Goal: Task Accomplishment & Management: Manage account settings

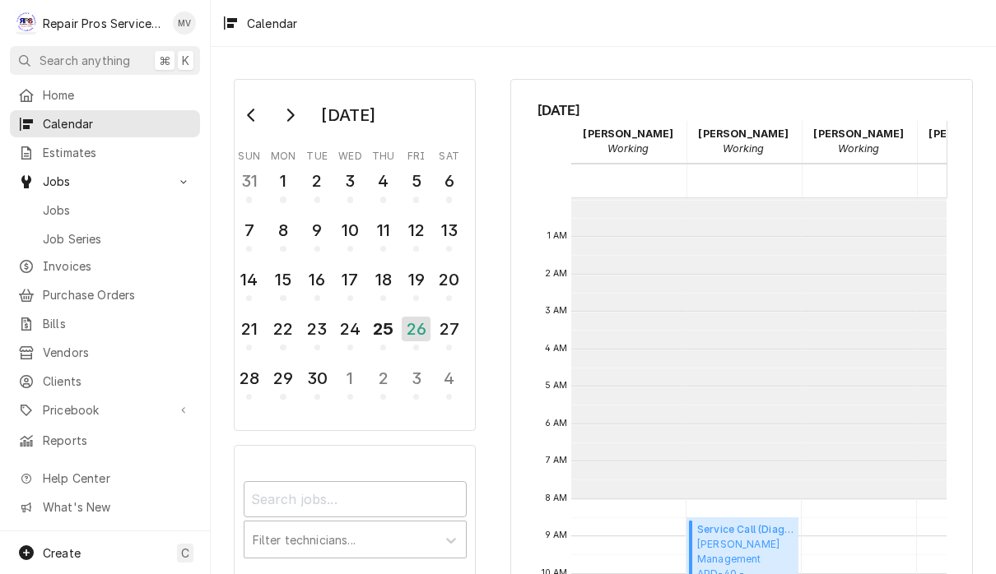
scroll to position [299, 0]
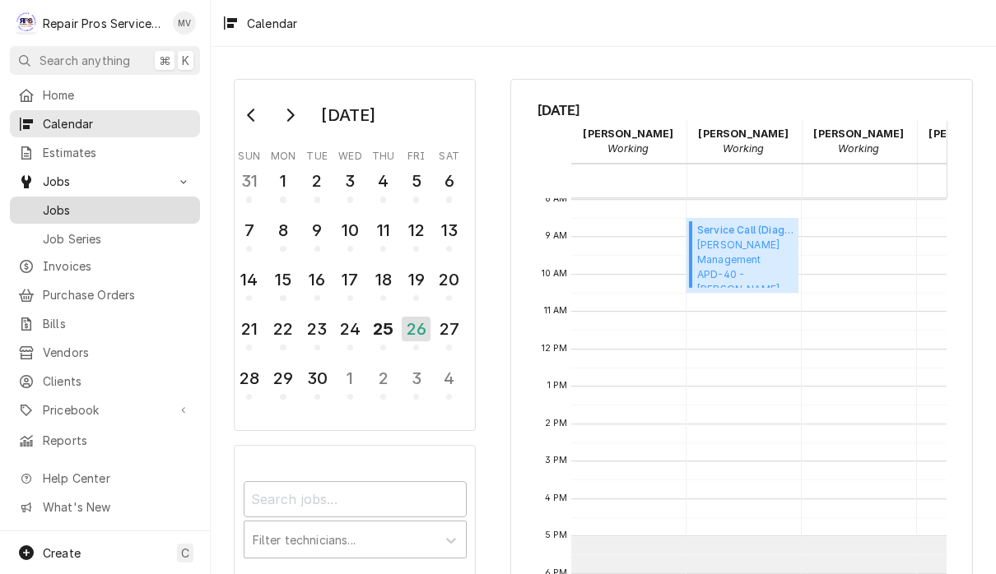
click at [98, 202] on span "Jobs" at bounding box center [117, 210] width 149 height 17
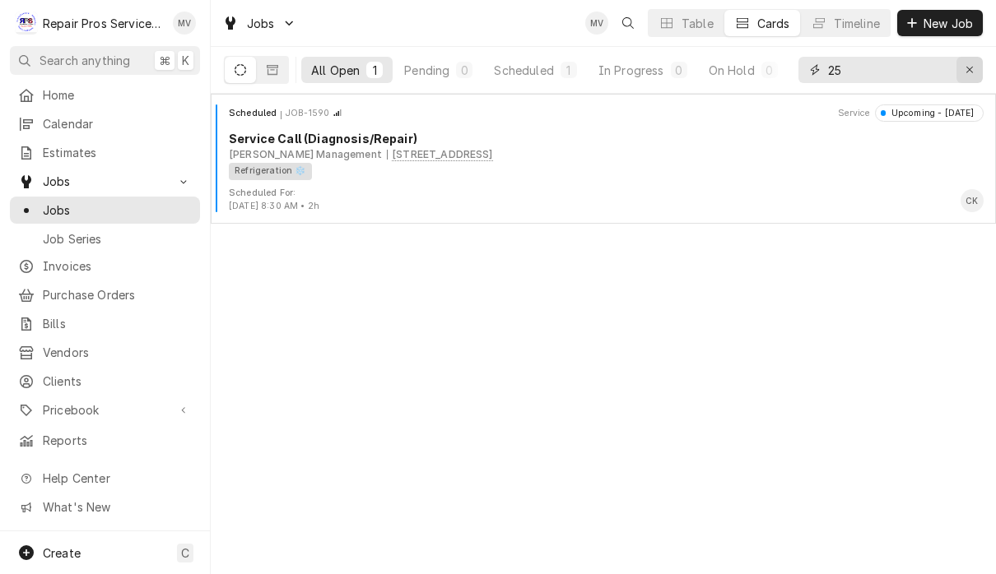
click at [976, 69] on div "Erase input" at bounding box center [969, 70] width 16 height 16
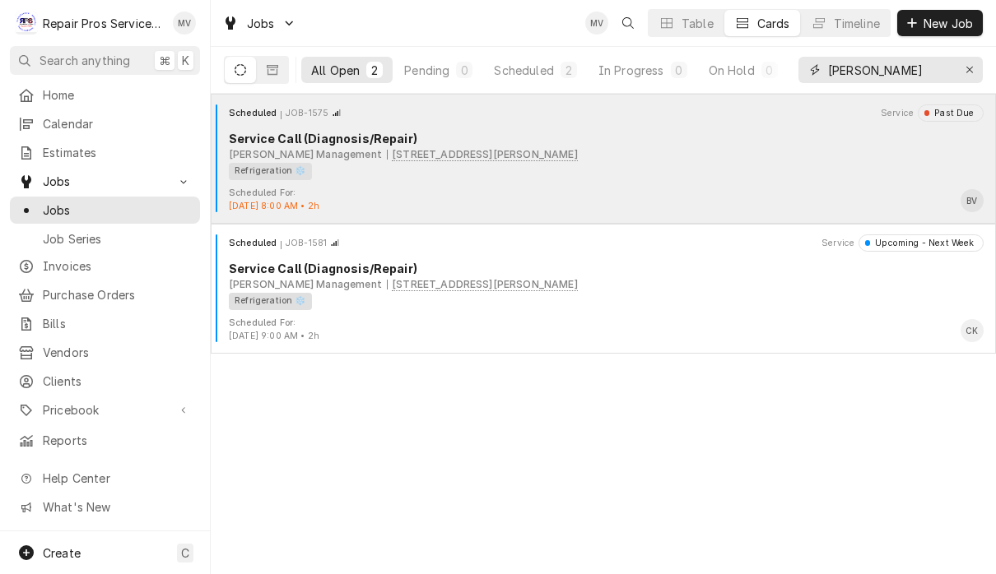
type input "[PERSON_NAME]"
click at [662, 196] on div "Scheduled For: Sep 24th, 2025 - 8:00 AM • 2h BV" at bounding box center [603, 200] width 772 height 26
click at [696, 174] on div "Refrigeration ❄️" at bounding box center [600, 171] width 743 height 17
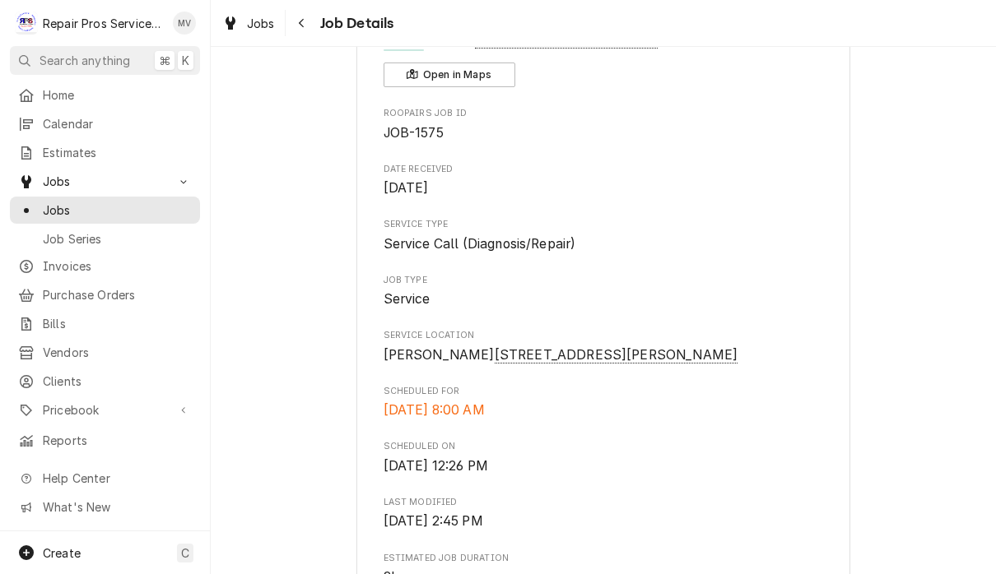
scroll to position [100, 0]
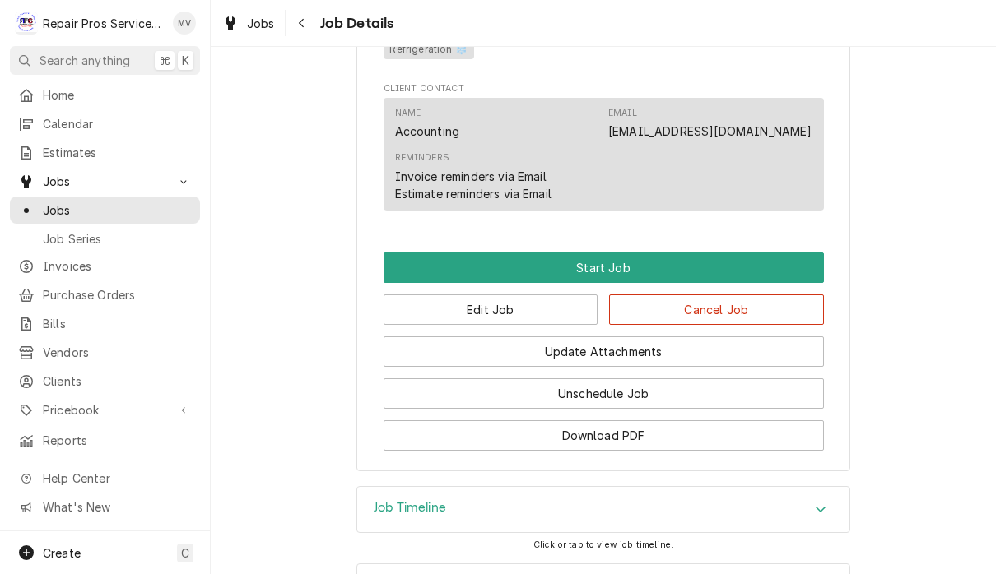
scroll to position [883, 0]
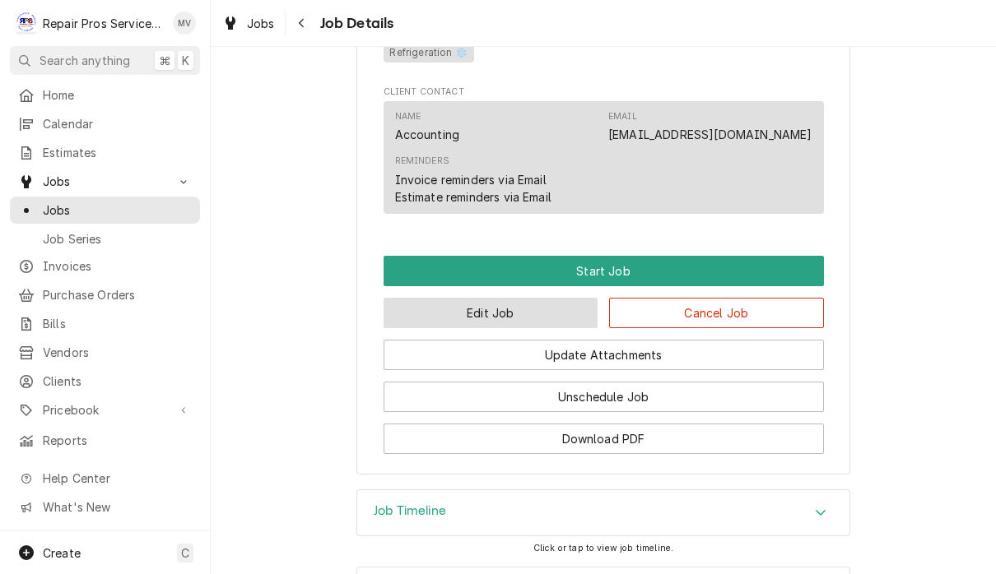
click at [509, 316] on button "Edit Job" at bounding box center [490, 313] width 215 height 30
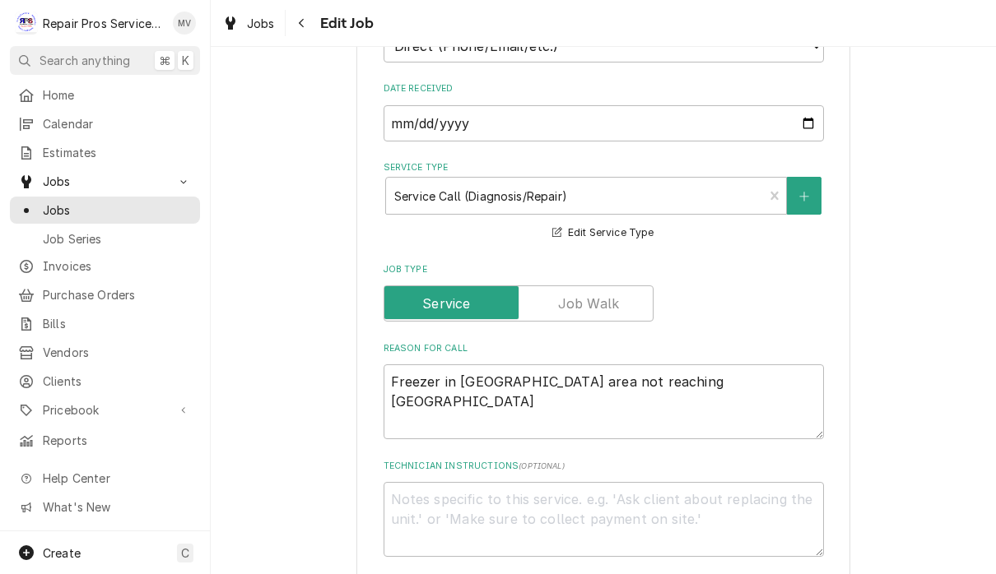
scroll to position [509, 0]
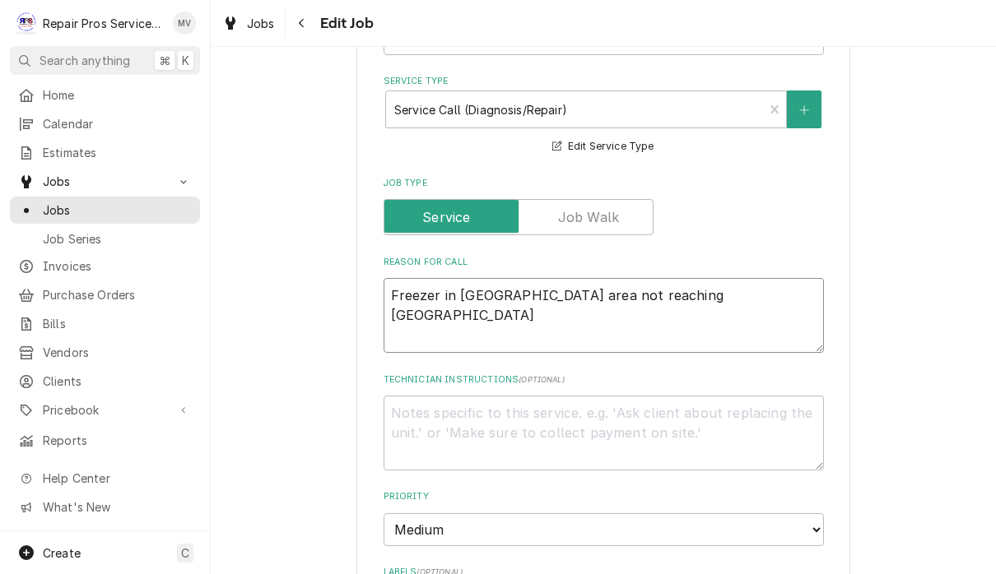
click at [691, 282] on textarea "Freezer in [GEOGRAPHIC_DATA] area not reaching [GEOGRAPHIC_DATA]" at bounding box center [603, 315] width 440 height 75
type textarea "x"
type textarea "Freezer in [GEOGRAPHIC_DATA] area not reaching [GEOGRAPHIC_DATA]"
type textarea "x"
type textarea "Freezer in [GEOGRAPHIC_DATA] area not reaching temp R"
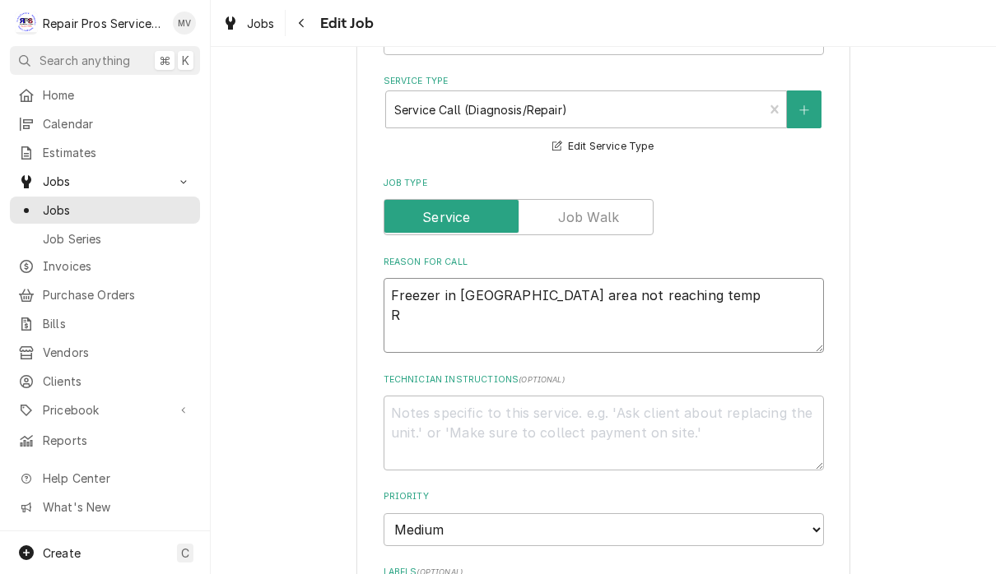
type textarea "x"
type textarea "Freezer in [GEOGRAPHIC_DATA] area not reaching temp Re"
type textarea "x"
type textarea "Freezer in [GEOGRAPHIC_DATA] area not reaching temp [GEOGRAPHIC_DATA]"
type textarea "x"
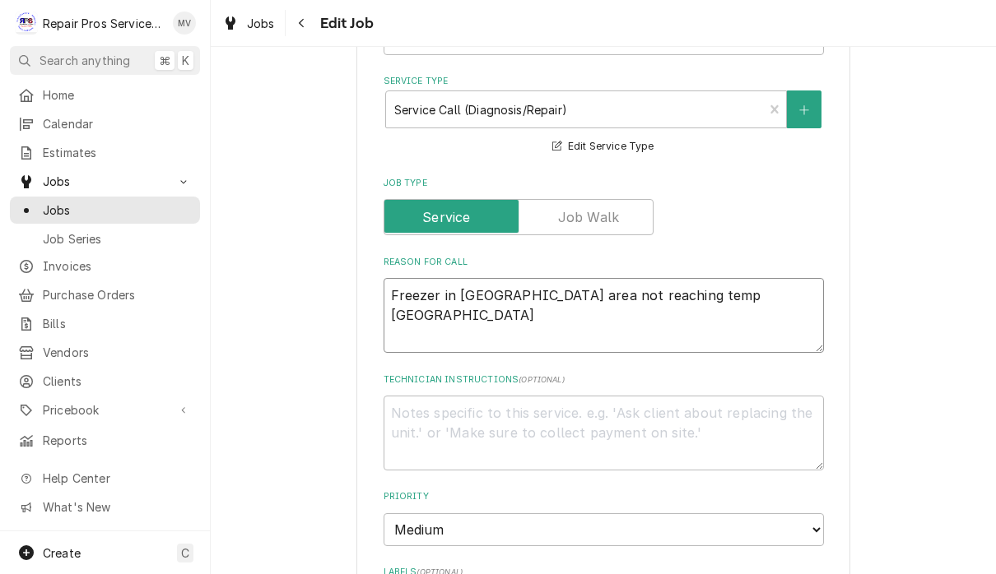
type textarea "Freezer in [GEOGRAPHIC_DATA] area not reaching temp Repal"
type textarea "x"
type textarea "Freezer in [GEOGRAPHIC_DATA] area not reaching temp [GEOGRAPHIC_DATA]"
type textarea "x"
type textarea "Freezer in [GEOGRAPHIC_DATA] area not reaching temp Rep"
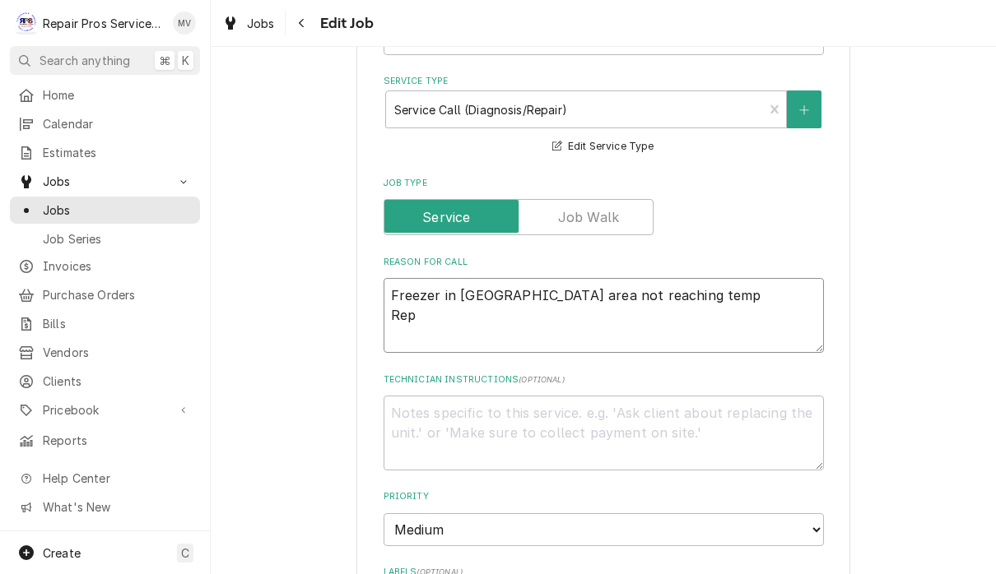
type textarea "x"
type textarea "Freezer in [GEOGRAPHIC_DATA] area not reaching temp Repl"
type textarea "x"
type textarea "Freezer in [GEOGRAPHIC_DATA] area not reaching temp [GEOGRAPHIC_DATA]"
type textarea "x"
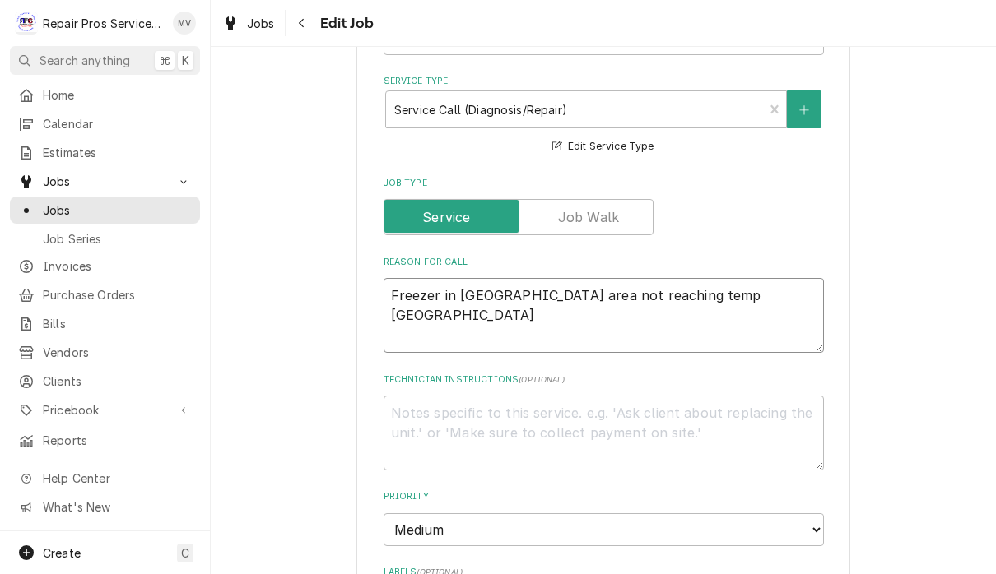
type textarea "Freezer in [GEOGRAPHIC_DATA] area not reaching temp [GEOGRAPHIC_DATA]"
type textarea "x"
type textarea "Freezer in [GEOGRAPHIC_DATA] area not reaching temp Replace"
type textarea "x"
type textarea "Freezer in [GEOGRAPHIC_DATA] area not reaching temp Replace"
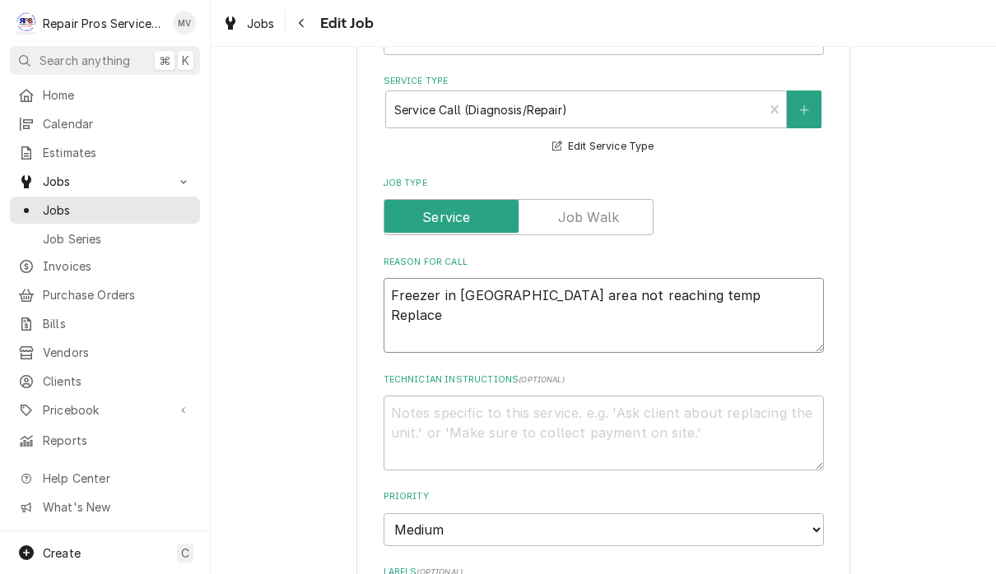
type textarea "x"
type textarea "Freezer in [GEOGRAPHIC_DATA] area not reaching temp Replace p"
type textarea "x"
type textarea "Freezer in [GEOGRAPHIC_DATA] area not reaching temp Replace pa"
type textarea "x"
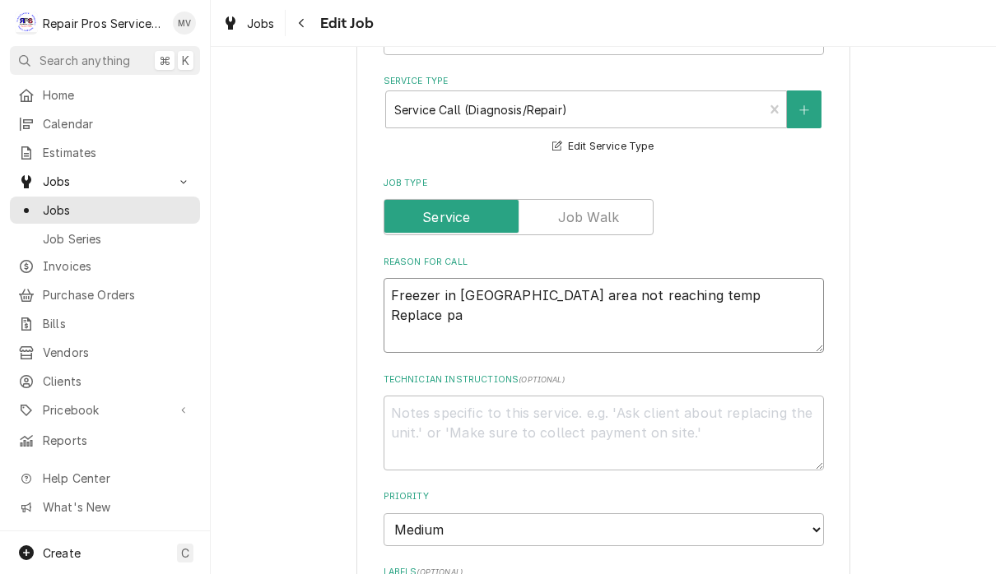
type textarea "Freezer in [GEOGRAPHIC_DATA] area not reaching temp Replace par"
type textarea "x"
type textarea "Freezer in [GEOGRAPHIC_DATA] area not reaching temp Replace part"
type textarea "x"
type textarea "Freezer in [GEOGRAPHIC_DATA] area not reaching temp Replace parts"
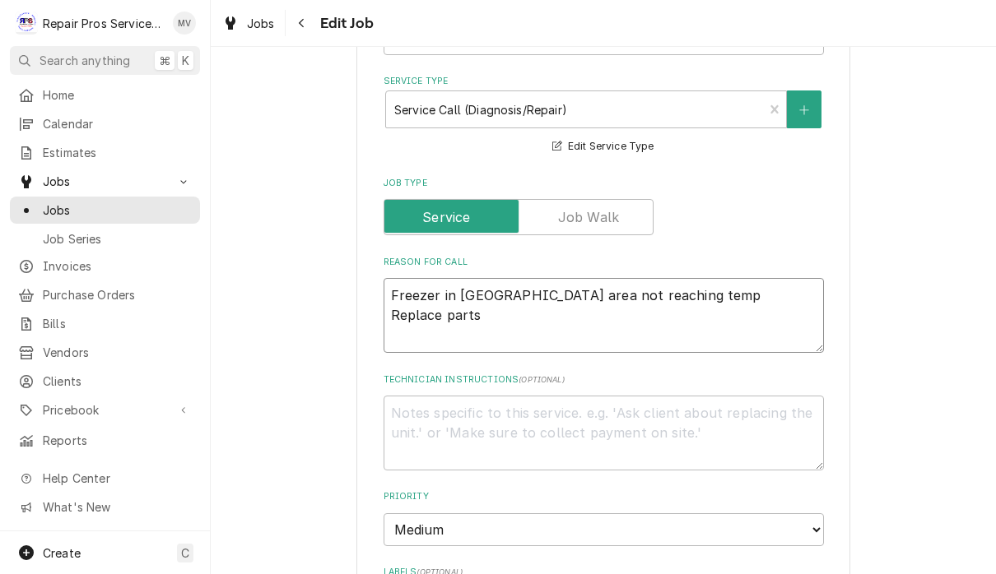
type textarea "x"
type textarea "Freezer in [GEOGRAPHIC_DATA] area not reaching temp Replace parts"
type textarea "x"
type textarea "Freezer in [GEOGRAPHIC_DATA] area not reaching temp Replace parts o"
type textarea "x"
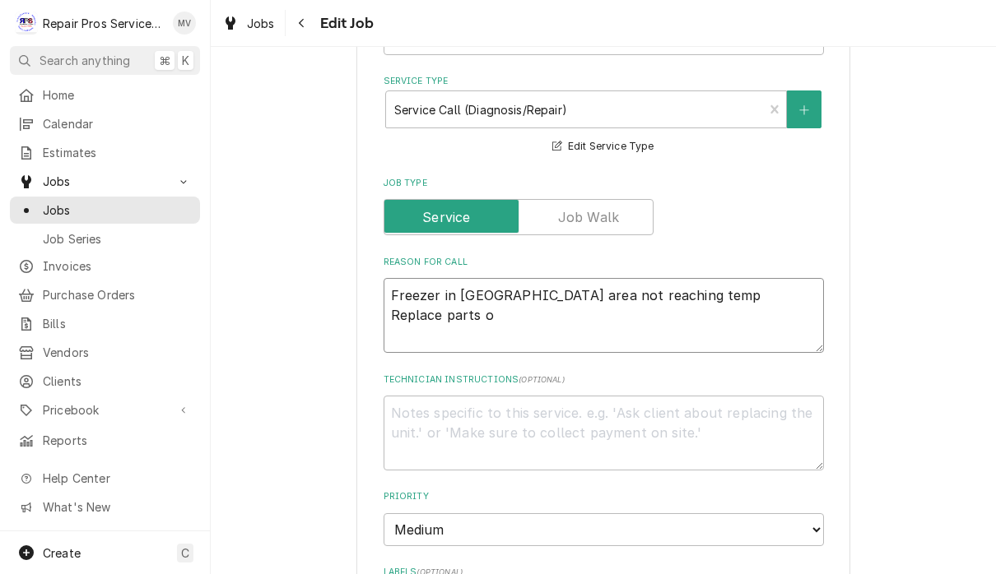
type textarea "Freezer in [GEOGRAPHIC_DATA] area not reaching temp Replace parts on"
type textarea "x"
type textarea "Freezer in [GEOGRAPHIC_DATA] area not reaching temp Replace parts on"
type textarea "x"
type textarea "Freezer in [GEOGRAPHIC_DATA] area not reaching temp Replace parts on f"
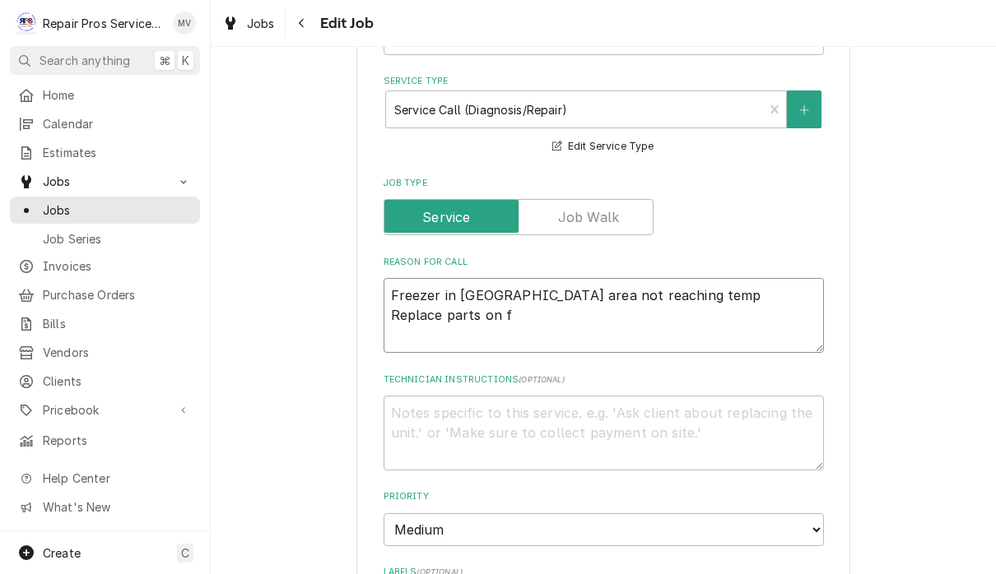
type textarea "x"
type textarea "Freezer in [GEOGRAPHIC_DATA] area not reaching temp Replace parts on fr"
type textarea "x"
type textarea "Freezer in [GEOGRAPHIC_DATA] area not reaching temp Replace parts on fra"
type textarea "x"
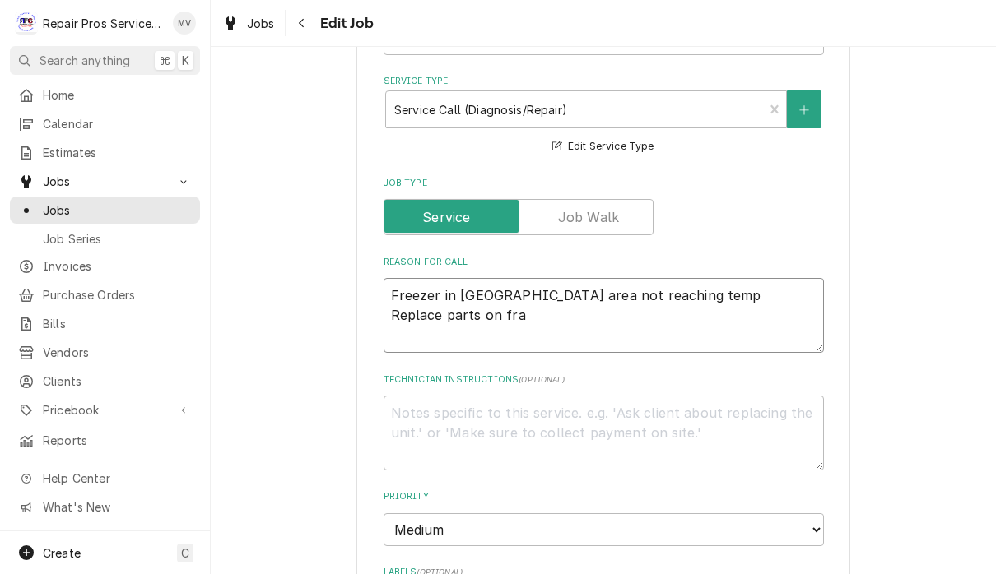
type textarea "Freezer in [GEOGRAPHIC_DATA] area not reaching temp Replace parts on frap"
type textarea "x"
type textarea "Freezer in [GEOGRAPHIC_DATA] area not reaching temp Replace parts on frapp"
type textarea "x"
type textarea "Freezer in [GEOGRAPHIC_DATA] area not reaching temp Replace parts on frappe"
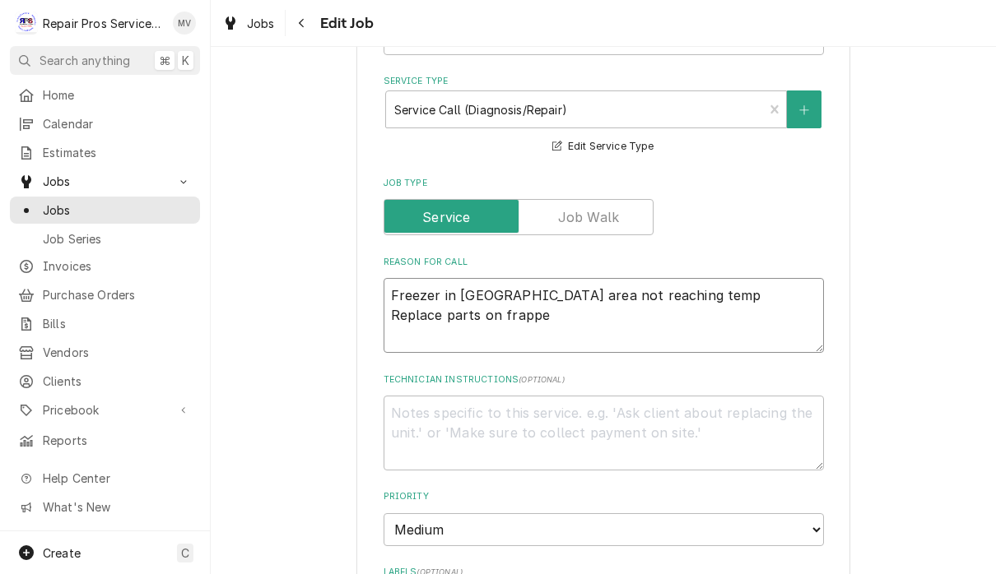
type textarea "x"
type textarea "Freezer in [GEOGRAPHIC_DATA] area not reaching temp Replace parts on frappe"
type textarea "x"
type textarea "Freezer in [GEOGRAPHIC_DATA] area not reaching temp Replace parts on frappe m"
type textarea "x"
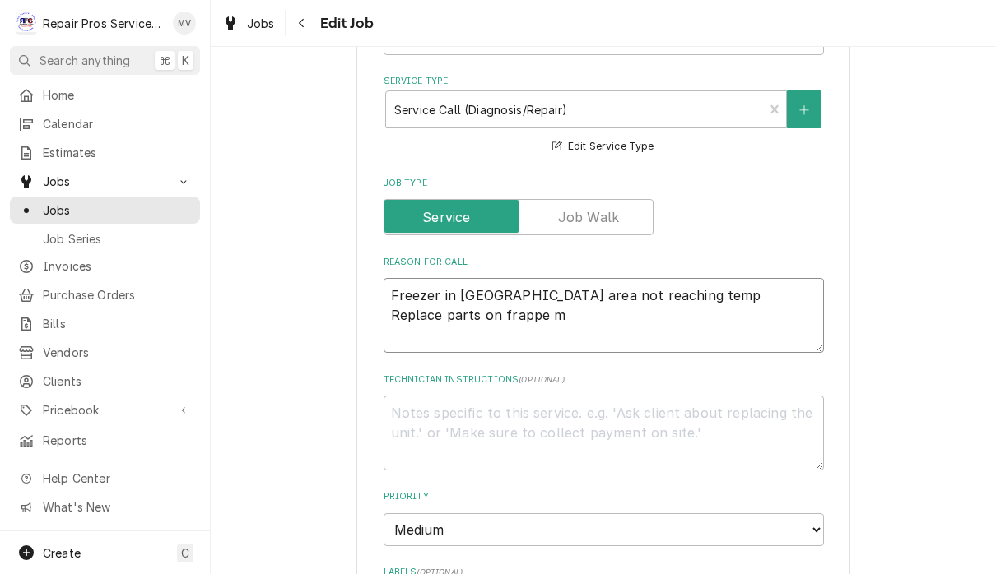
type textarea "Freezer in [GEOGRAPHIC_DATA] area not reaching temp Replace parts on frappe ma"
type textarea "x"
type textarea "Freezer in [GEOGRAPHIC_DATA] area not reaching temp Replace parts on frappe mac"
type textarea "x"
type textarea "Freezer in [GEOGRAPHIC_DATA] area not reaching temp Replace parts on frappe mach"
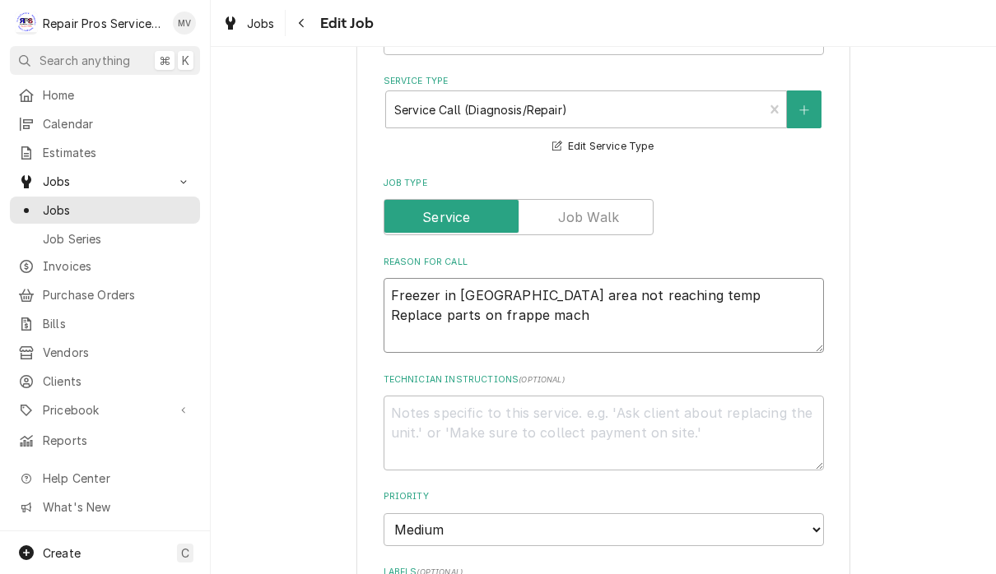
type textarea "x"
type textarea "Freezer in [GEOGRAPHIC_DATA] area not reaching temp Replace parts on frappe mac…"
type textarea "x"
type textarea "Freezer in [GEOGRAPHIC_DATA] area not reaching temp Replace parts on frappe mac…"
type textarea "x"
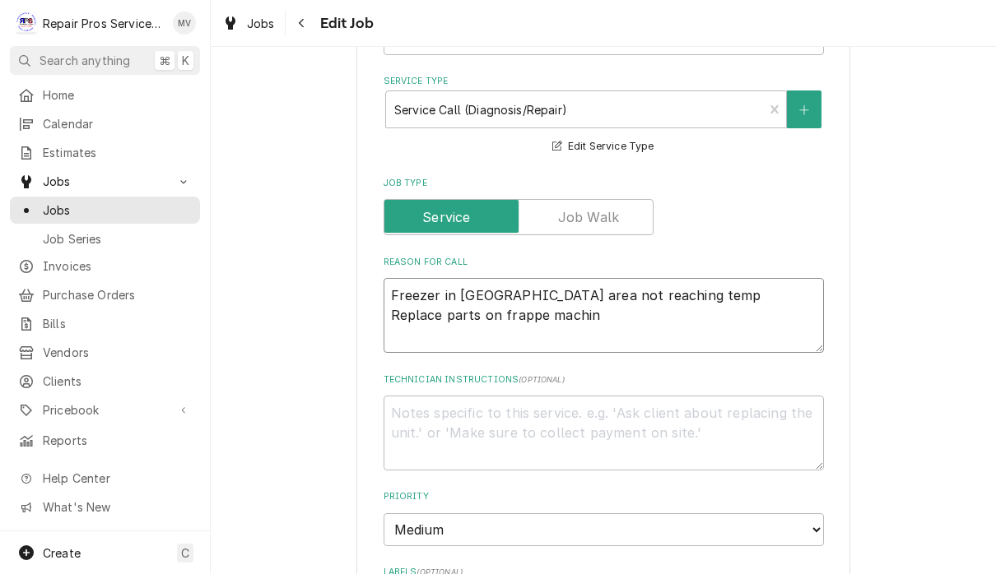
type textarea "Freezer in [GEOGRAPHIC_DATA] area not reaching temp Replace parts on frappe mac…"
type textarea "x"
type textarea "Freezer in [GEOGRAPHIC_DATA] area not reaching temp Replace parts on frappe mac…"
type textarea "x"
type textarea "Freezer in [GEOGRAPHIC_DATA] area not reaching temp Replace parts on frappe mac…"
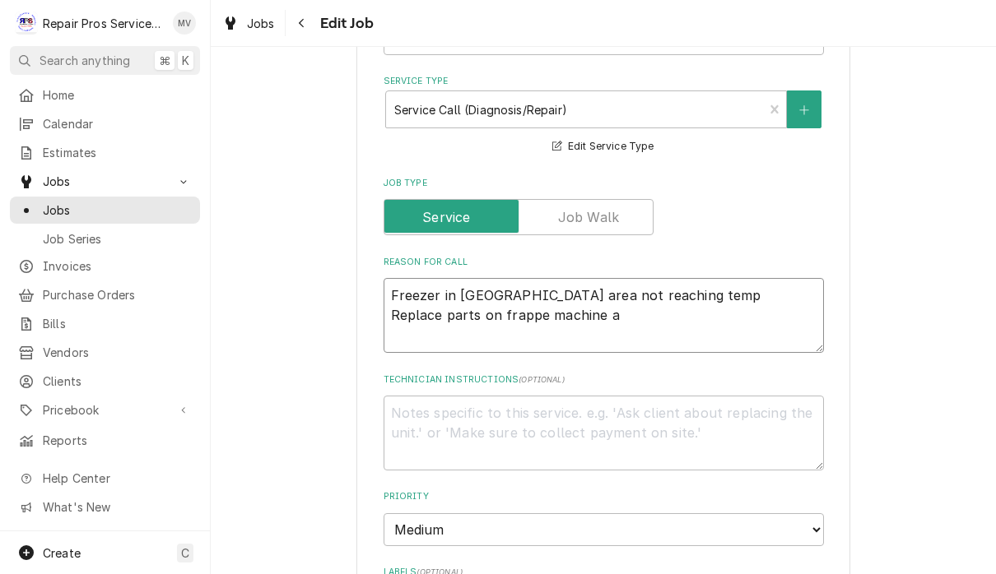
type textarea "x"
type textarea "Freezer in [GEOGRAPHIC_DATA] area not reaching temp Replace parts on frappe mac…"
type textarea "x"
type textarea "Freezer in [GEOGRAPHIC_DATA] area not reaching temp Replace parts on frappe mac…"
type textarea "x"
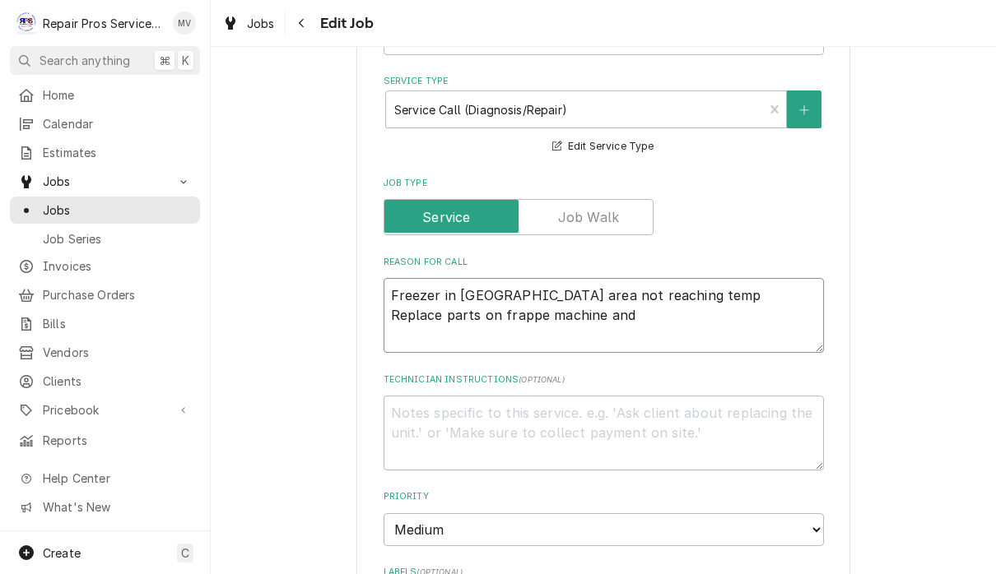
type textarea "Freezer in [GEOGRAPHIC_DATA] area not reaching temp Replace parts on frappe mac…"
type textarea "x"
type textarea "Freezer in [GEOGRAPHIC_DATA] area not reaching temp Replace parts on frappe mac…"
type textarea "x"
type textarea "Freezer in [GEOGRAPHIC_DATA] area not reaching temp Replace parts on frappe mac…"
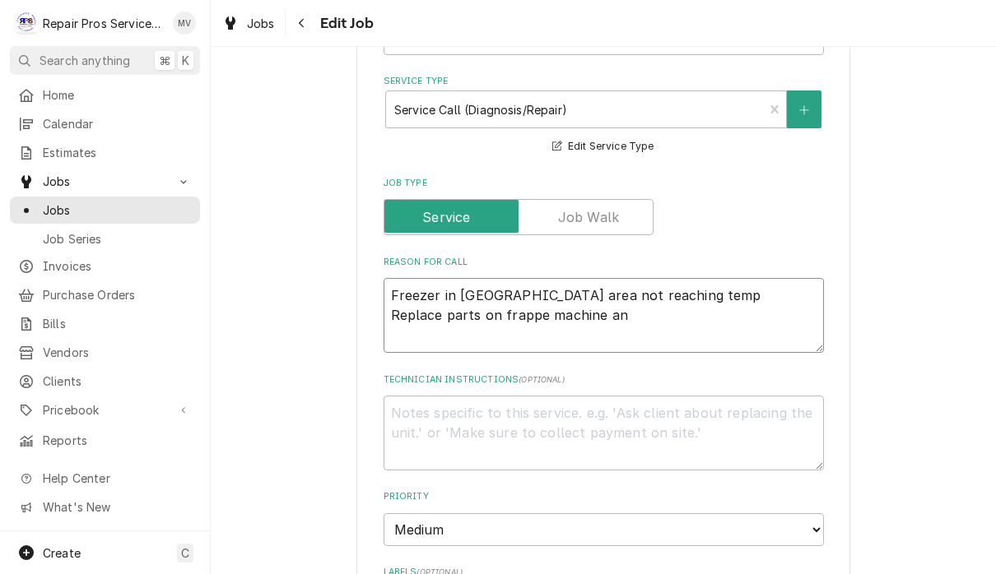
type textarea "x"
type textarea "Freezer in [GEOGRAPHIC_DATA] area not reaching temp Replace parts on frappe mac…"
type textarea "x"
type textarea "Freezer in [GEOGRAPHIC_DATA] area not reaching temp Replace parts on frappe mac…"
type textarea "x"
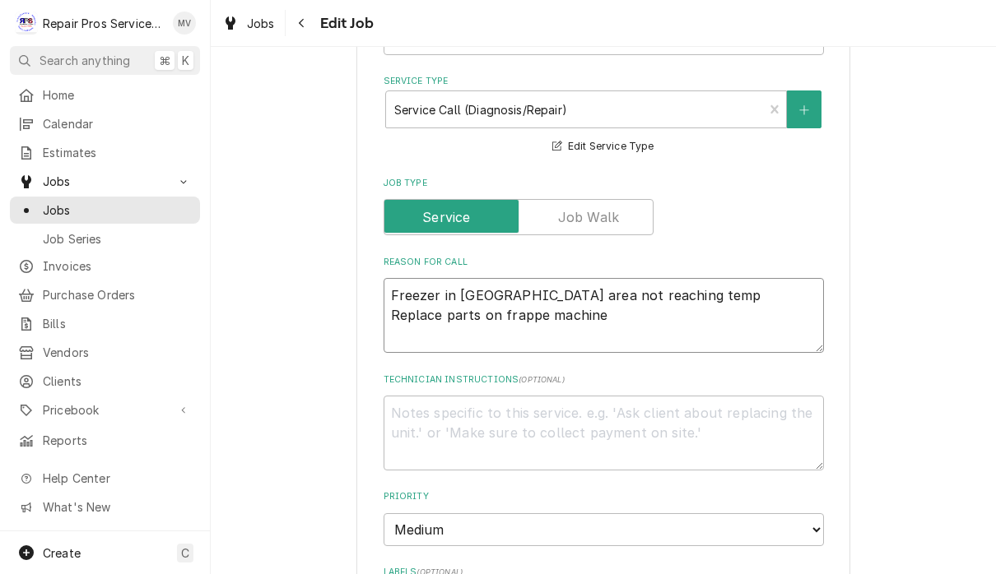
type textarea "Freezer in [GEOGRAPHIC_DATA] area not reaching temp Replace parts on frappe mac…"
type textarea "x"
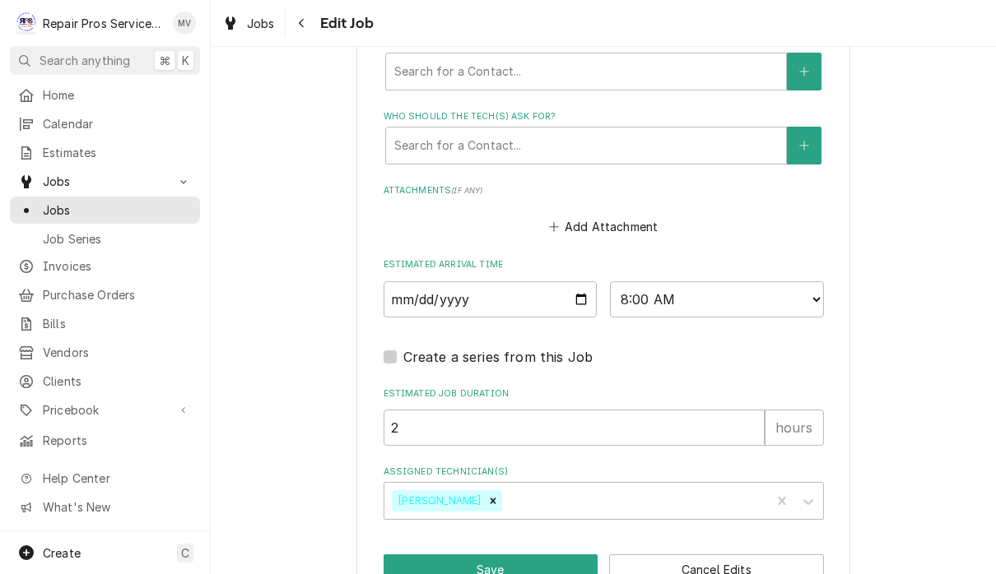
scroll to position [1182, 0]
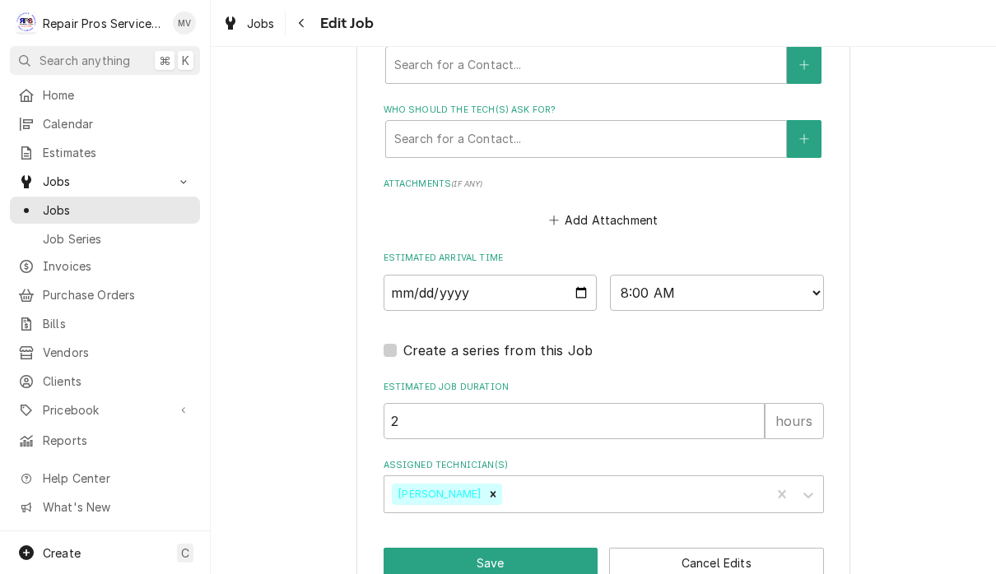
type textarea "Freezer in [GEOGRAPHIC_DATA] area not reaching temp Replace parts on frappe mac…"
click at [705, 275] on select "AM / PM 6:00 AM 6:15 AM 6:30 AM 6:45 AM 7:00 AM 7:15 AM 7:30 AM 7:45 AM 8:00 AM…" at bounding box center [717, 293] width 214 height 36
select select "14:15:00"
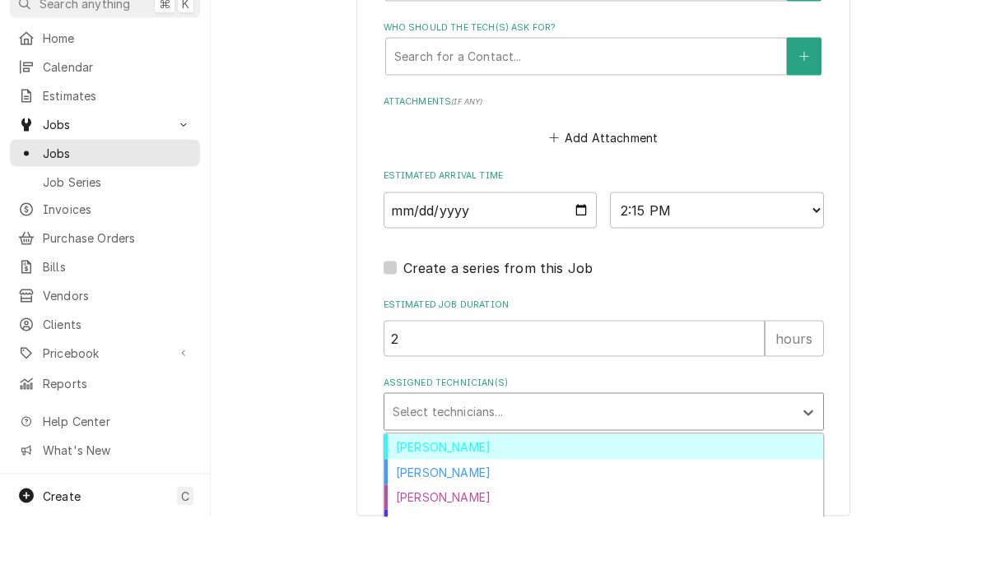
click at [462, 517] on div "[PERSON_NAME]" at bounding box center [603, 530] width 439 height 26
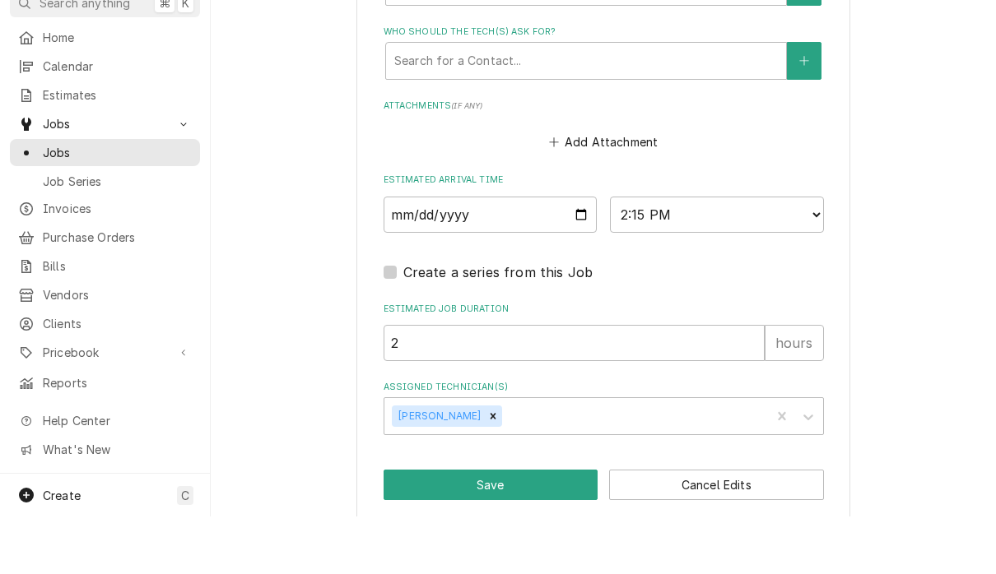
scroll to position [1, 0]
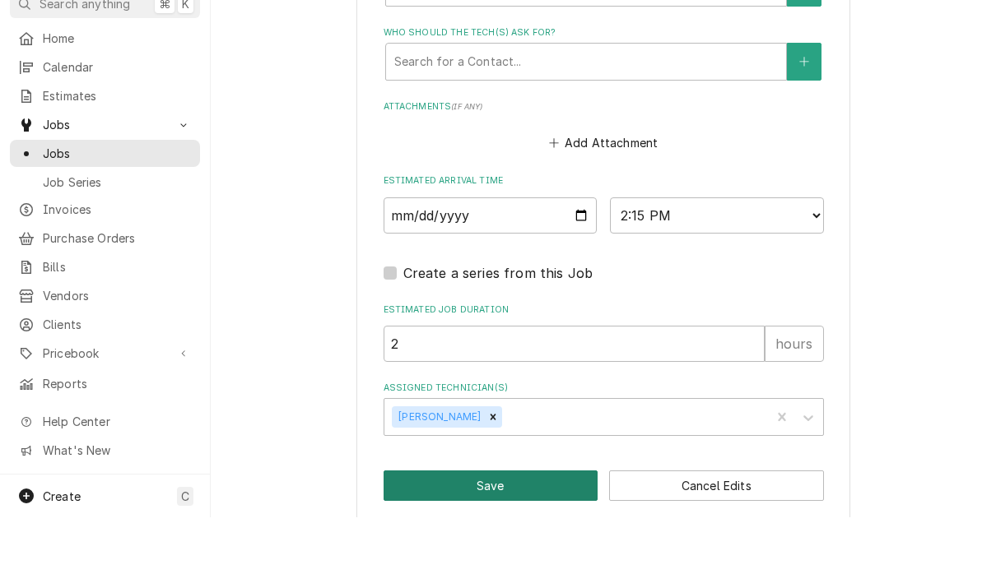
click at [535, 527] on button "Save" at bounding box center [490, 542] width 215 height 30
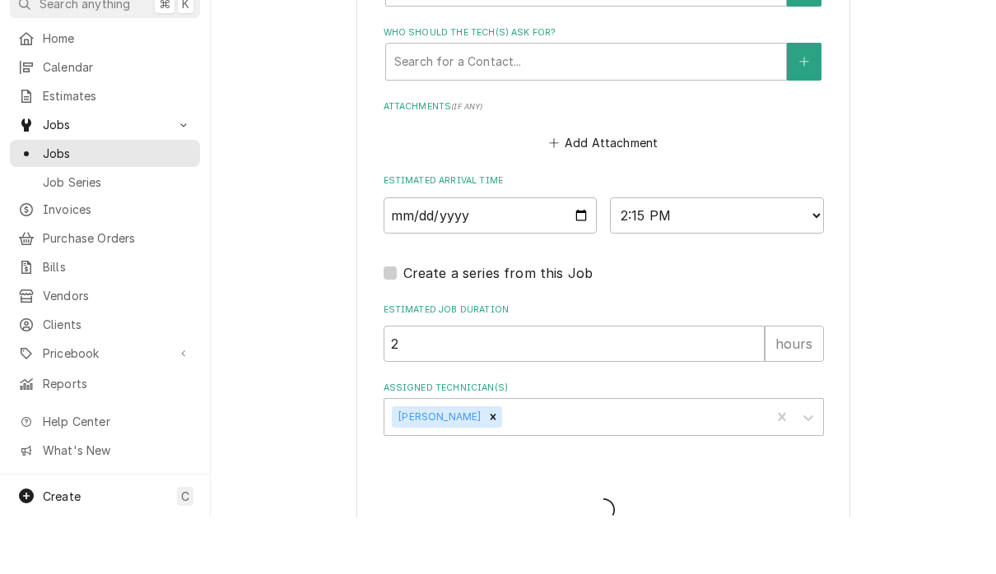
type textarea "x"
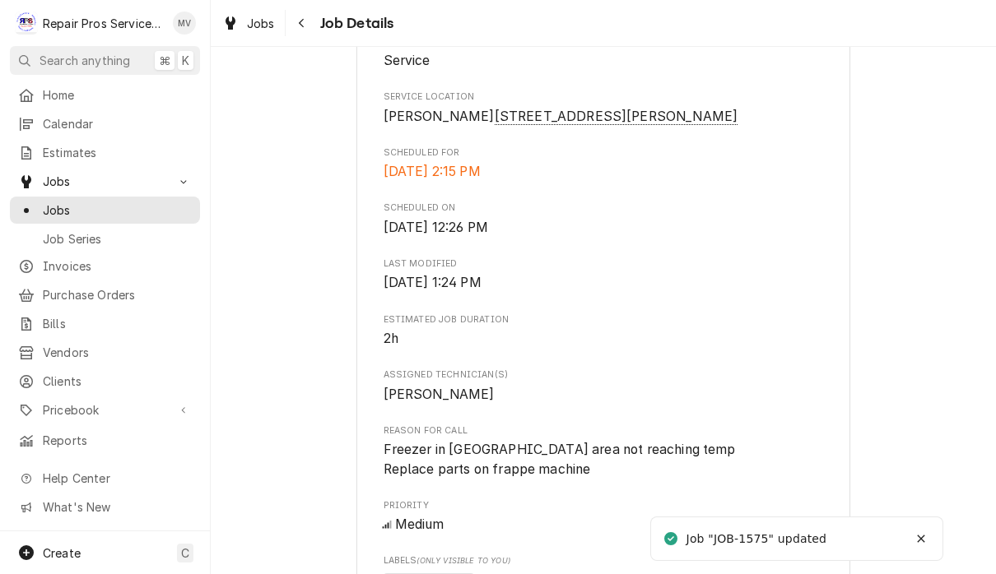
scroll to position [376, 0]
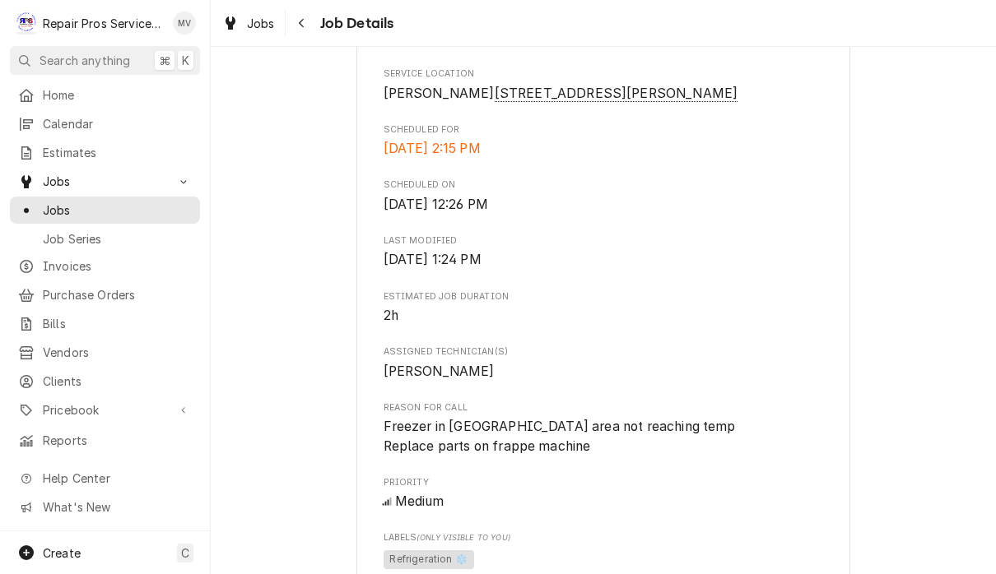
click at [713, 366] on div "Roopairs Job ID JOB-1575 Date Received [DATE] Service Type Service Call (Diagno…" at bounding box center [603, 286] width 440 height 883
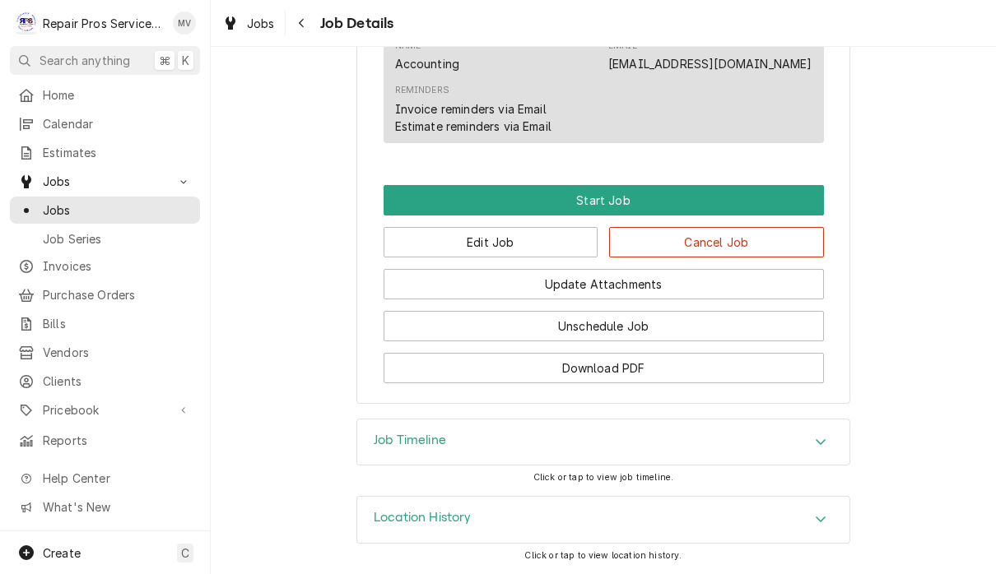
scroll to position [976, 0]
click at [533, 246] on button "Edit Job" at bounding box center [490, 242] width 215 height 30
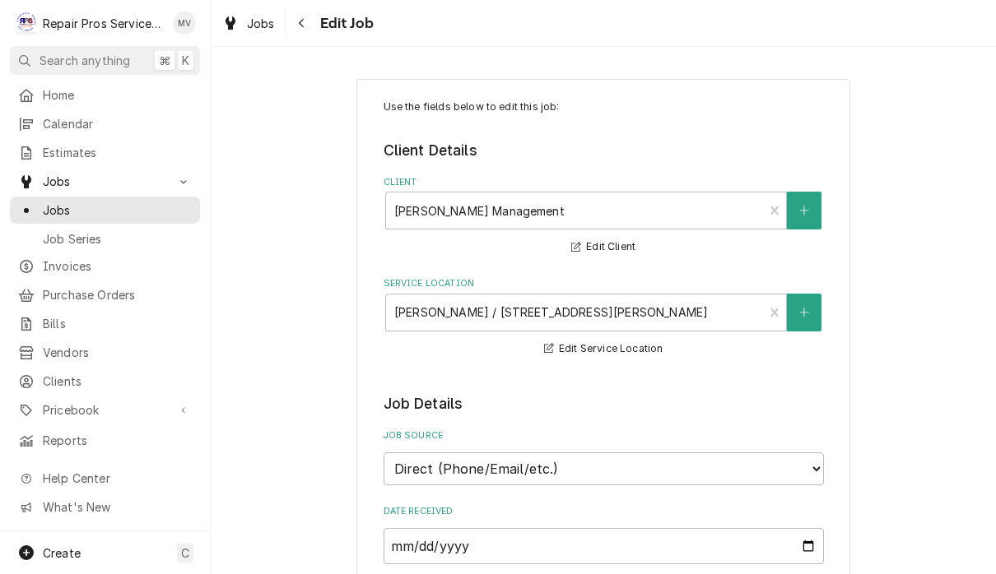
type textarea "x"
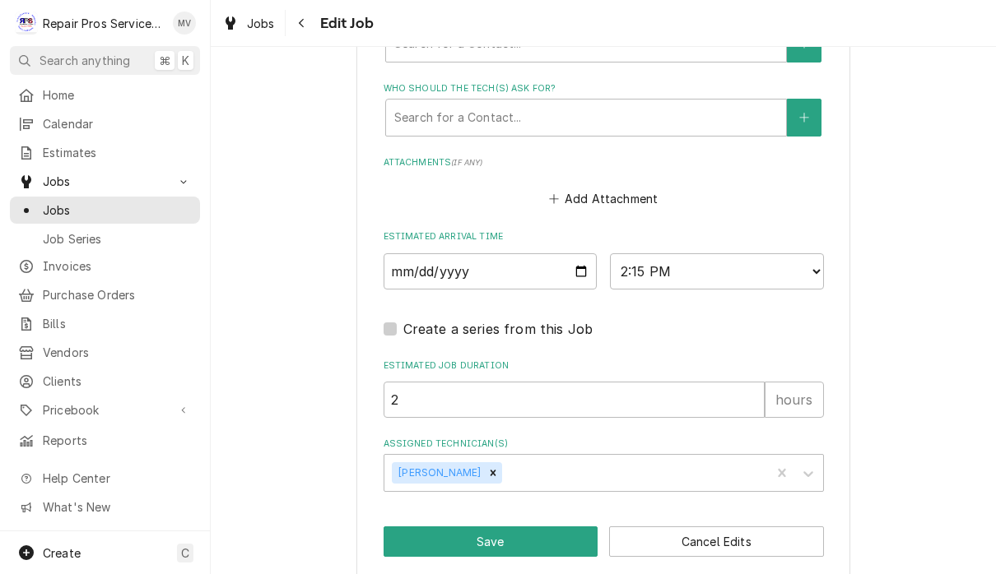
scroll to position [1203, 0]
click at [527, 267] on input "[DATE]" at bounding box center [490, 272] width 214 height 36
type input "[DATE]"
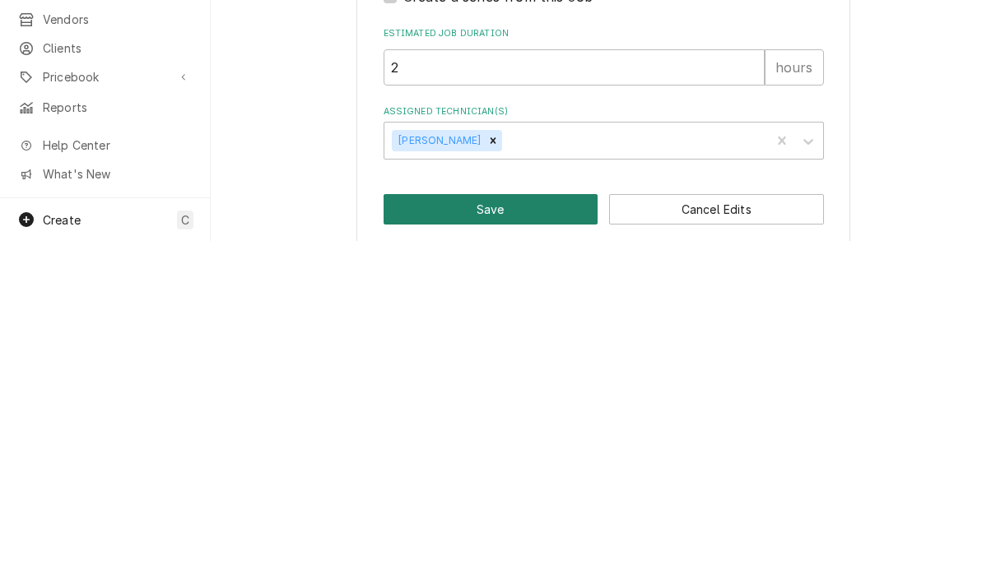
click at [530, 527] on button "Save" at bounding box center [490, 542] width 215 height 30
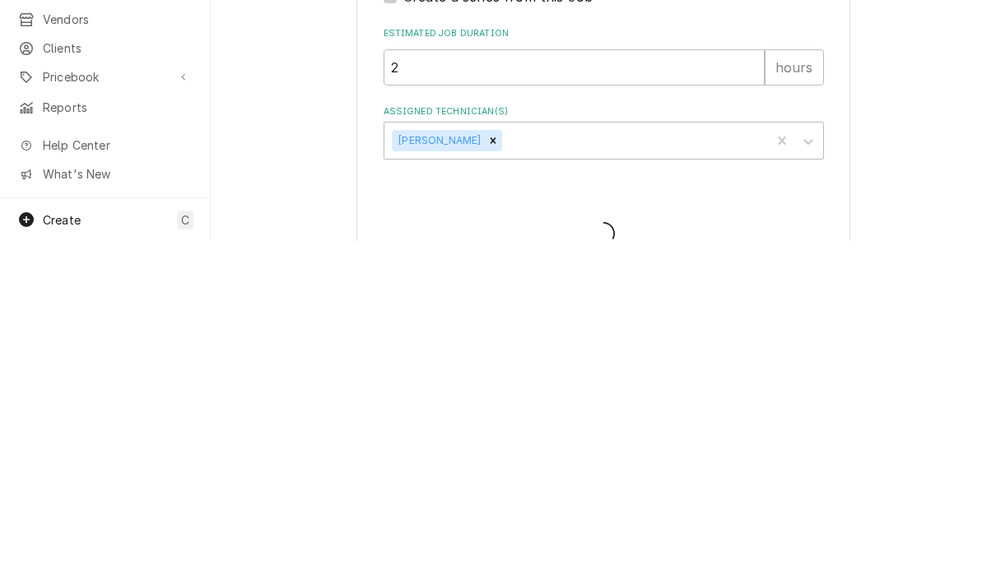
scroll to position [1, 0]
type textarea "x"
